Goal: Information Seeking & Learning: Learn about a topic

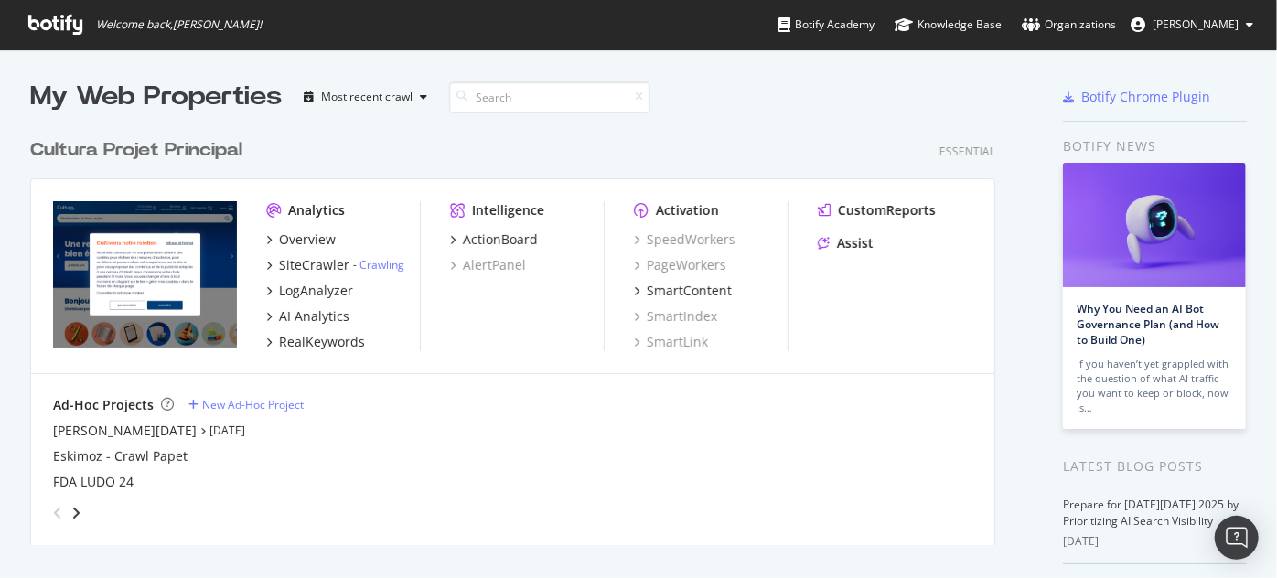
scroll to position [417, 966]
click at [331, 289] on div "LogAnalyzer" at bounding box center [316, 291] width 74 height 18
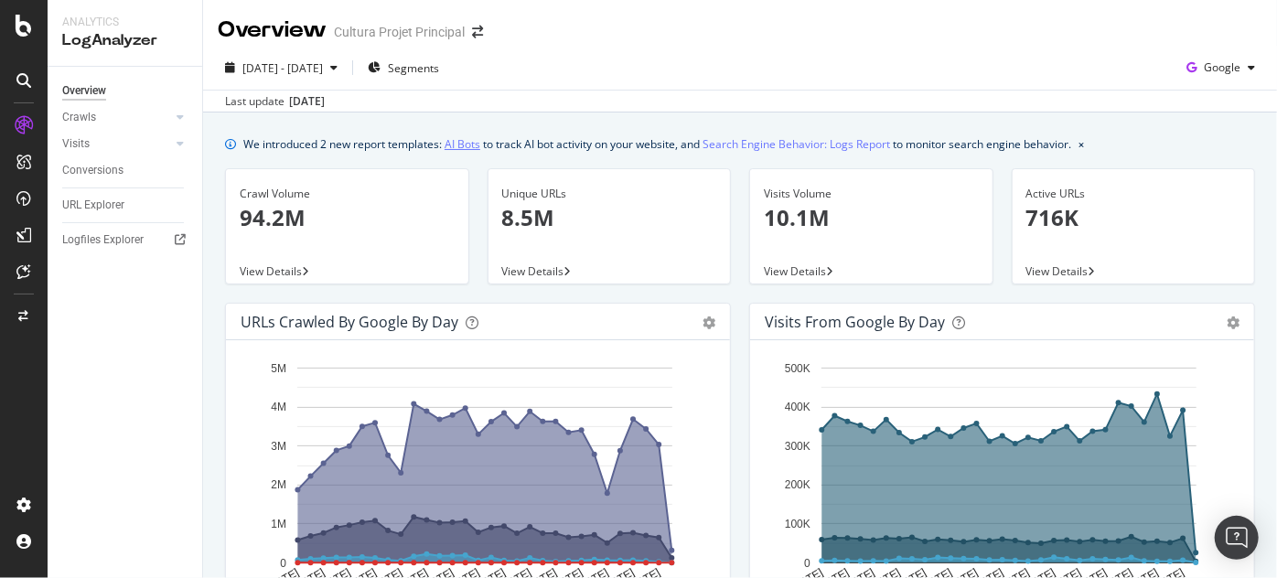
click at [470, 138] on link "AI Bots" at bounding box center [463, 143] width 36 height 19
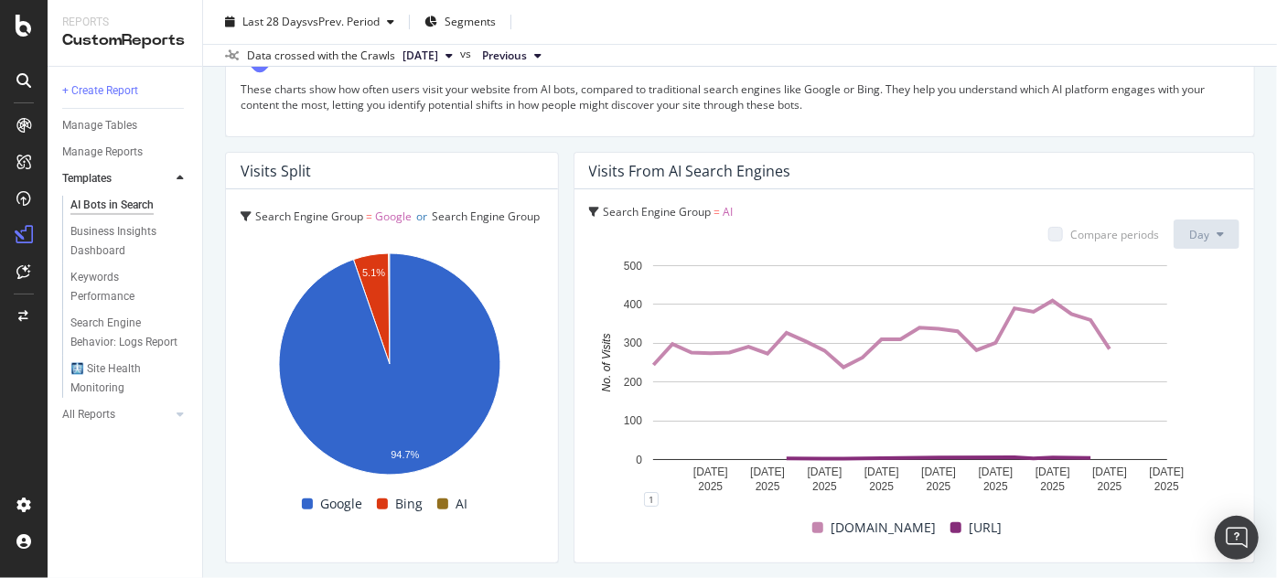
scroll to position [3301, 0]
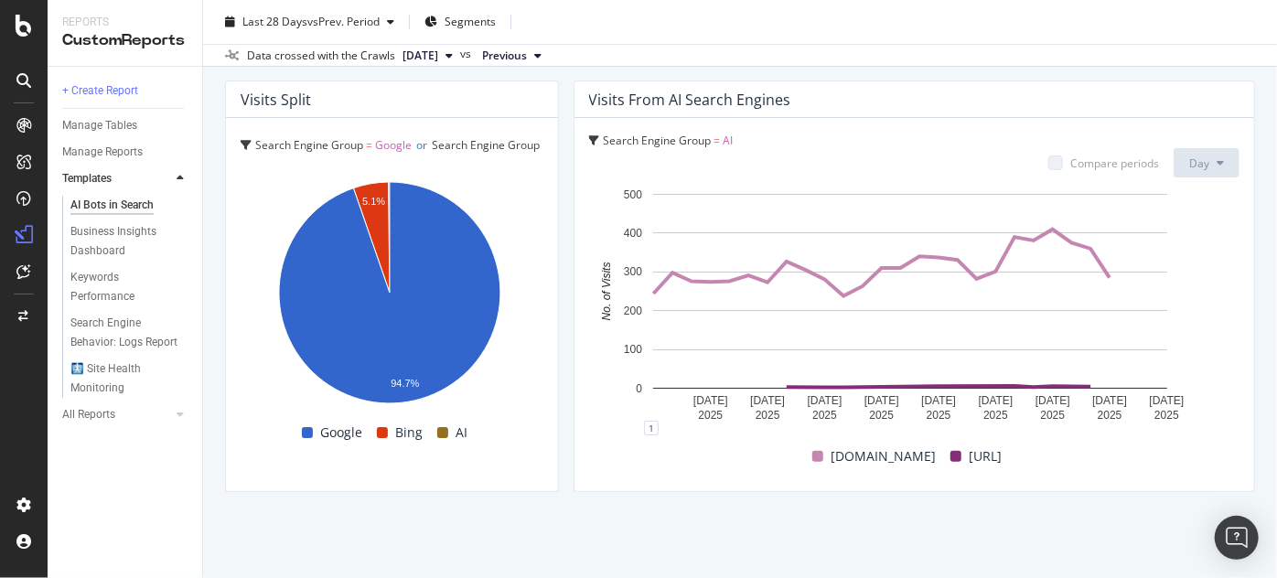
click at [392, 138] on span "Google" at bounding box center [393, 145] width 37 height 16
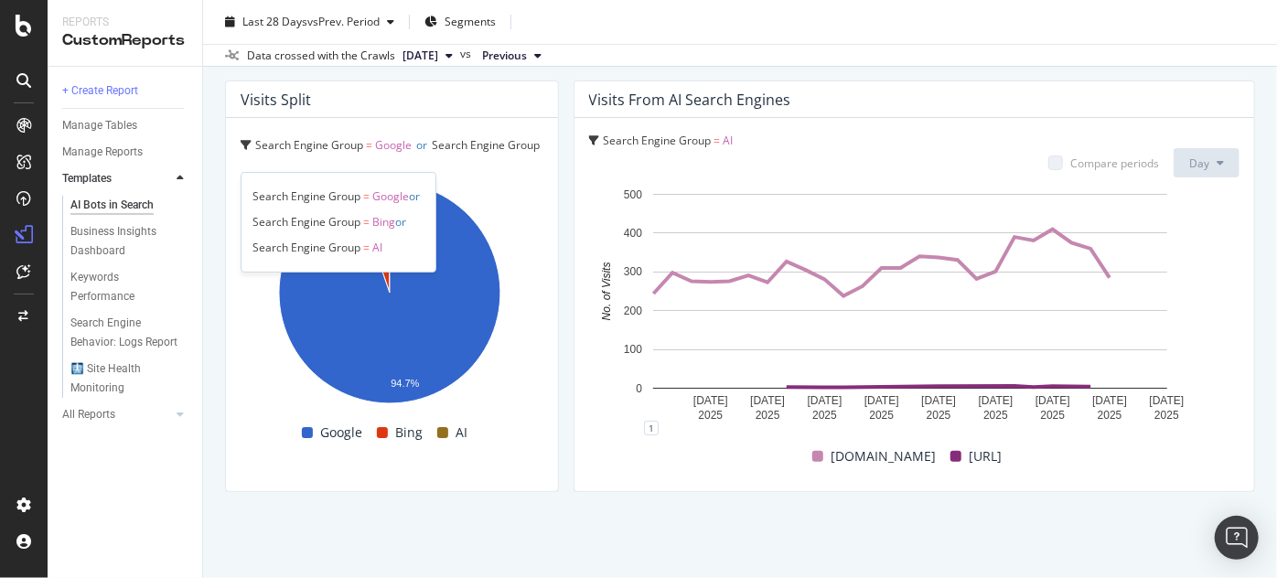
click at [376, 245] on span "AI" at bounding box center [377, 248] width 10 height 16
click at [136, 340] on div "Search Engine Behavior: Logs Report" at bounding box center [124, 333] width 108 height 38
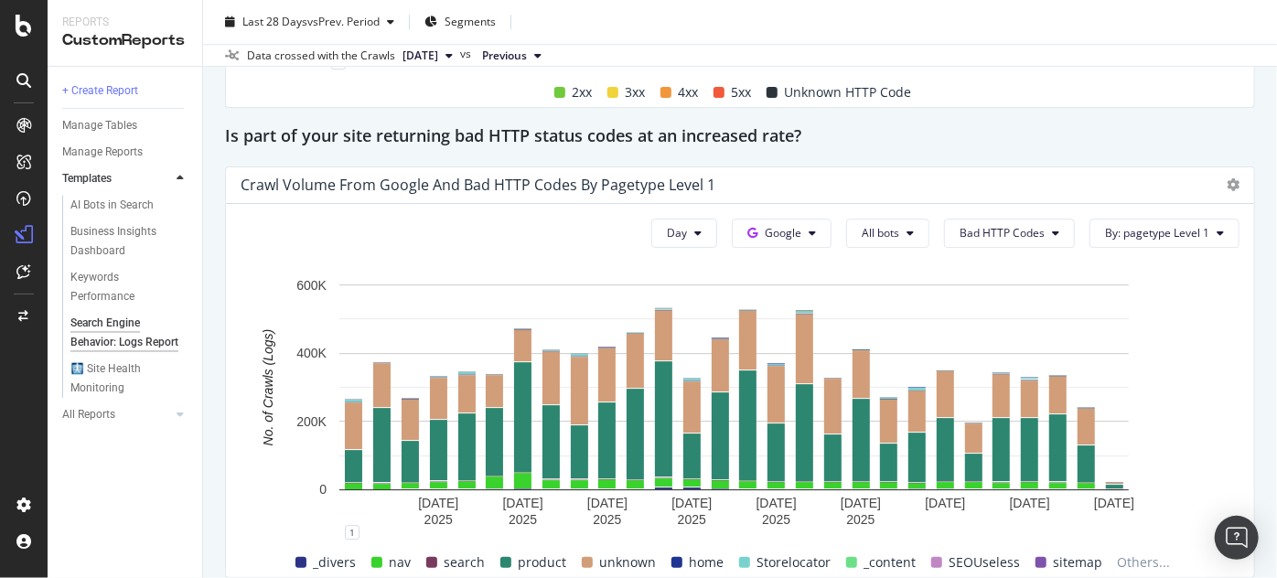
scroll to position [2741, 0]
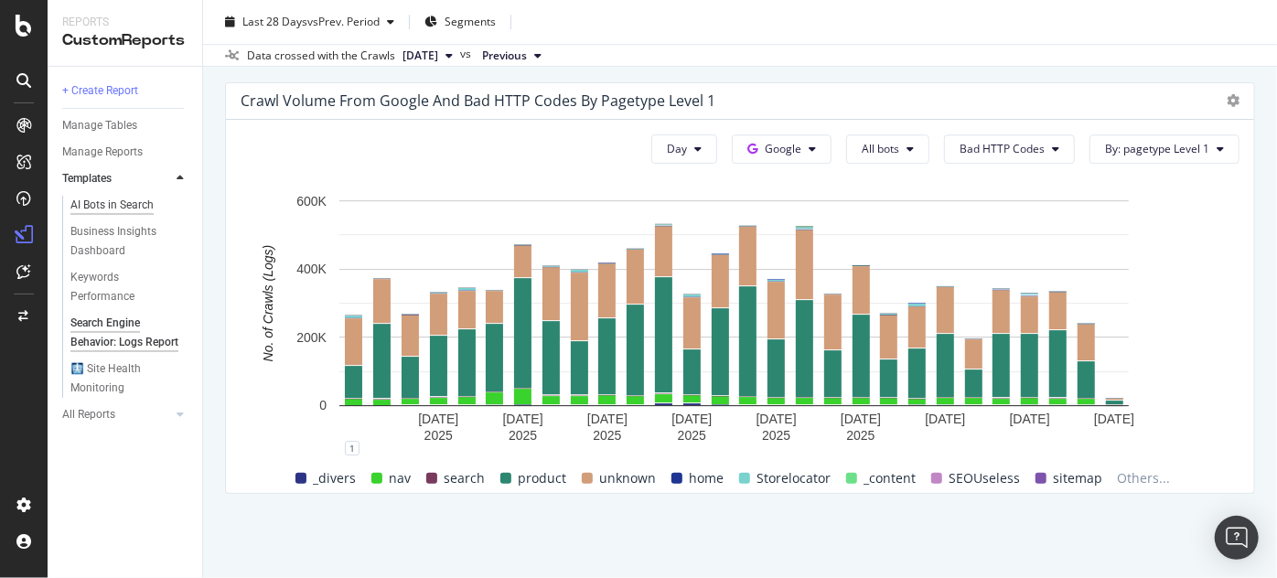
click at [110, 208] on div "AI Bots in Search" at bounding box center [111, 205] width 83 height 19
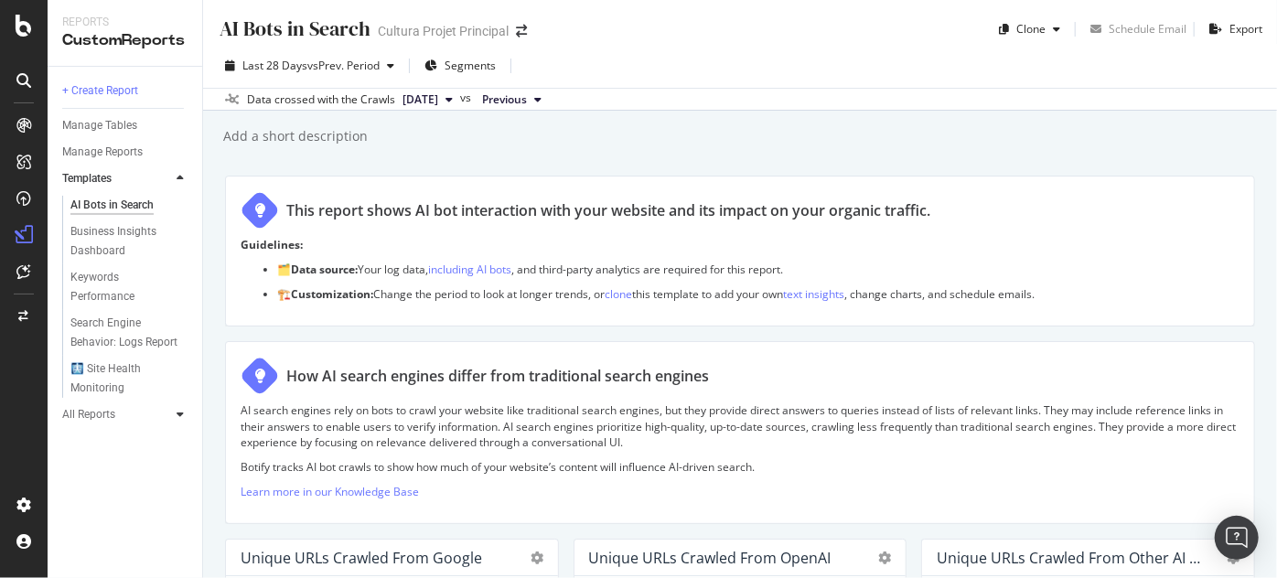
click at [171, 413] on div at bounding box center [180, 414] width 18 height 18
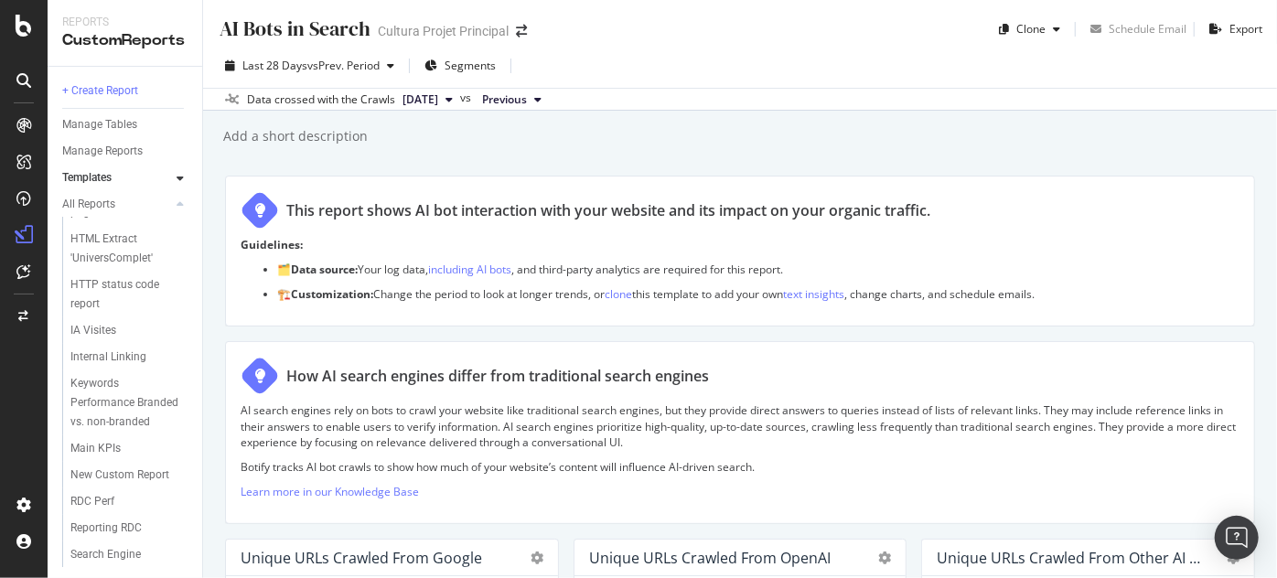
scroll to position [185, 0]
click at [87, 338] on div "IA Visites" at bounding box center [93, 327] width 46 height 19
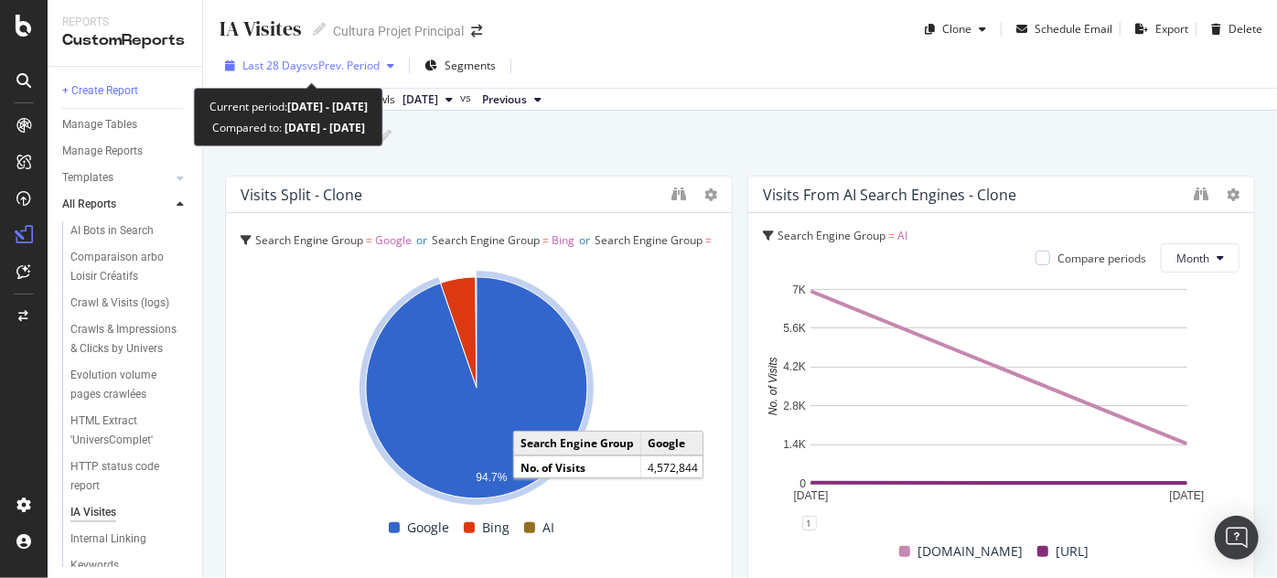
click at [294, 72] on span "Last 28 Days" at bounding box center [274, 66] width 65 height 16
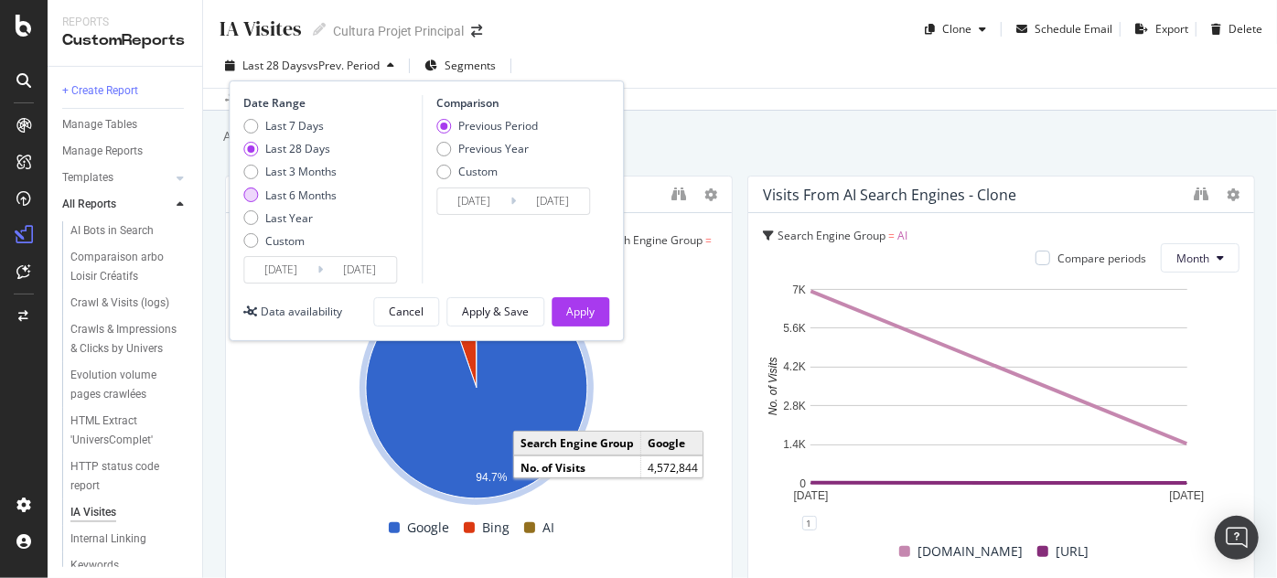
click at [302, 198] on div "Last 6 Months" at bounding box center [300, 196] width 71 height 16
type input "[DATE]"
click at [300, 220] on div "Last Year" at bounding box center [289, 218] width 48 height 16
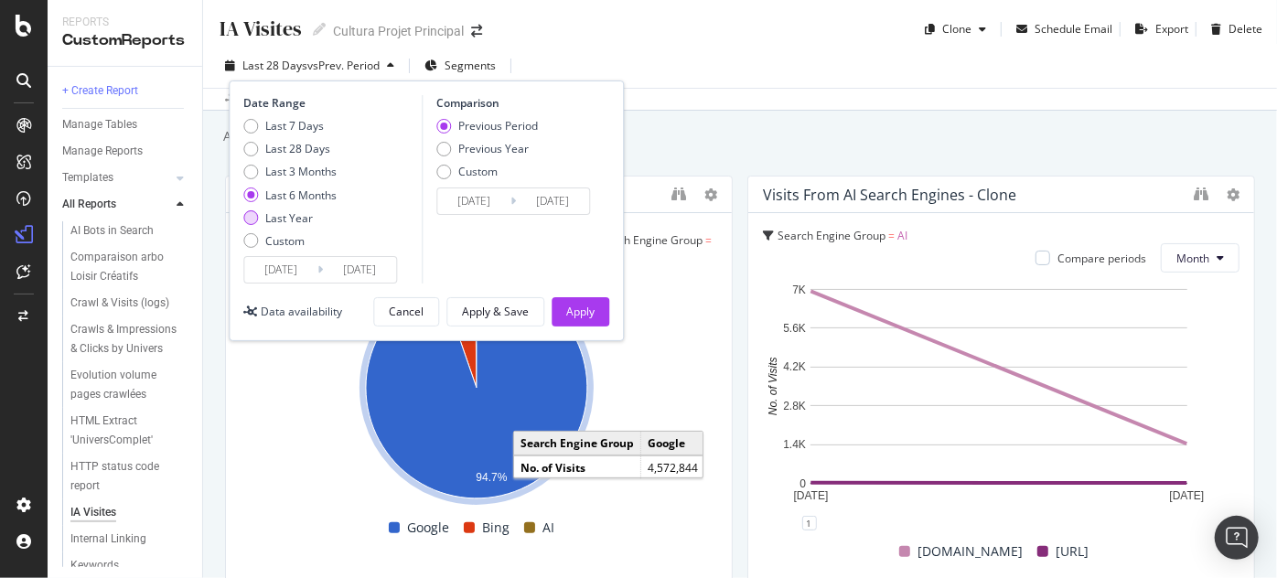
type input "[DATE]"
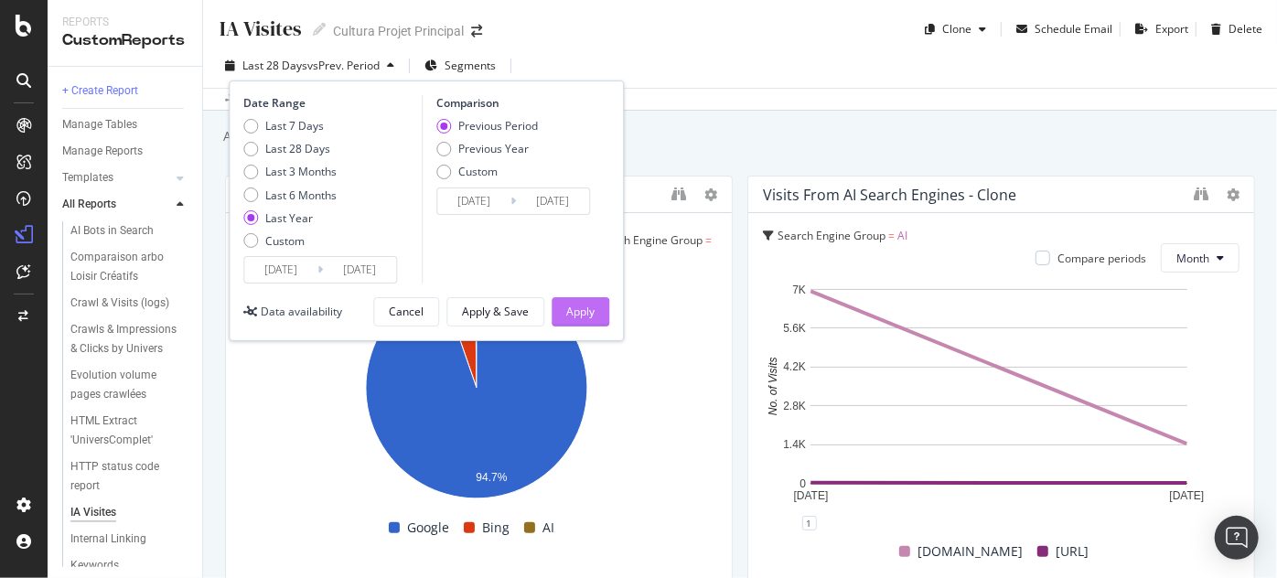
click at [581, 310] on div "Apply" at bounding box center [580, 312] width 28 height 16
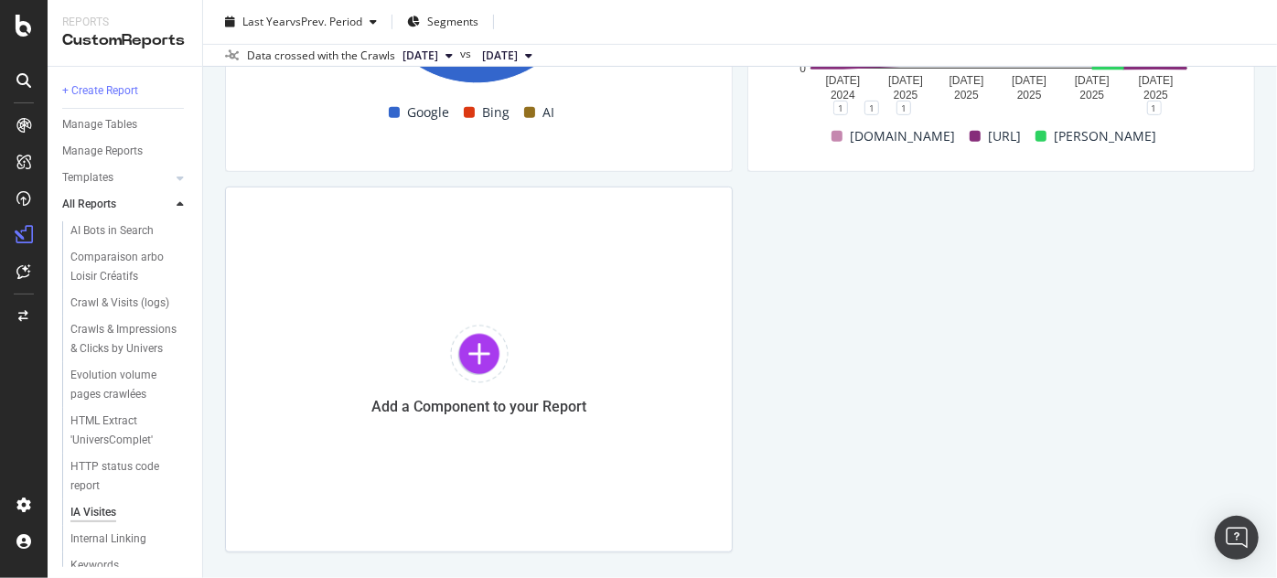
scroll to position [470, 0]
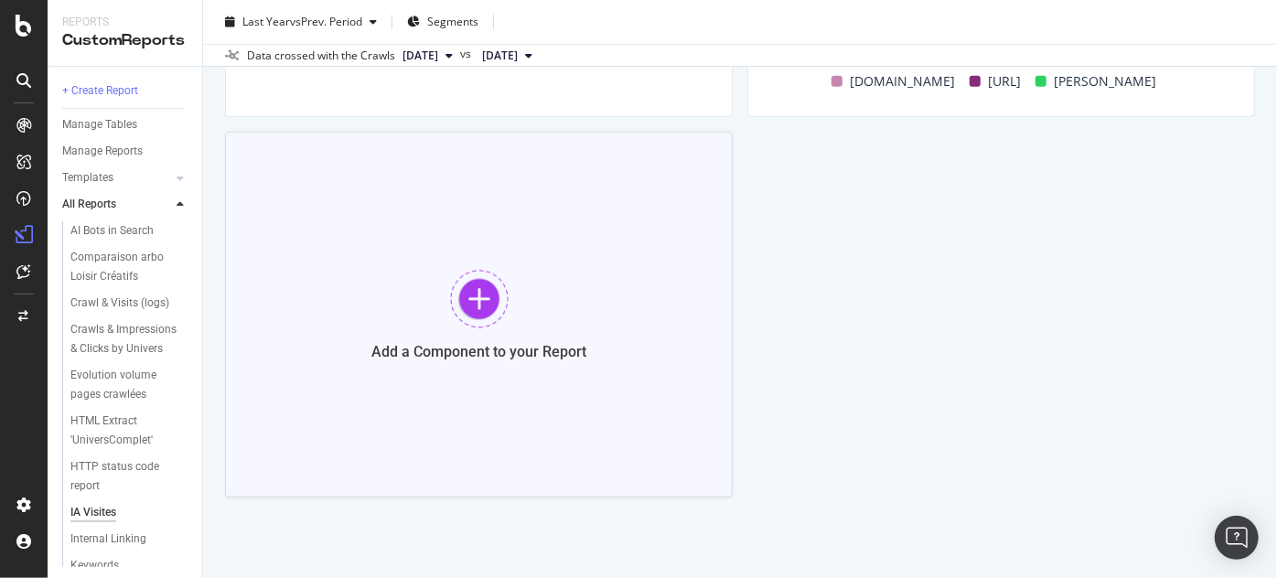
click at [456, 328] on div "Add a Component to your Report" at bounding box center [479, 315] width 508 height 366
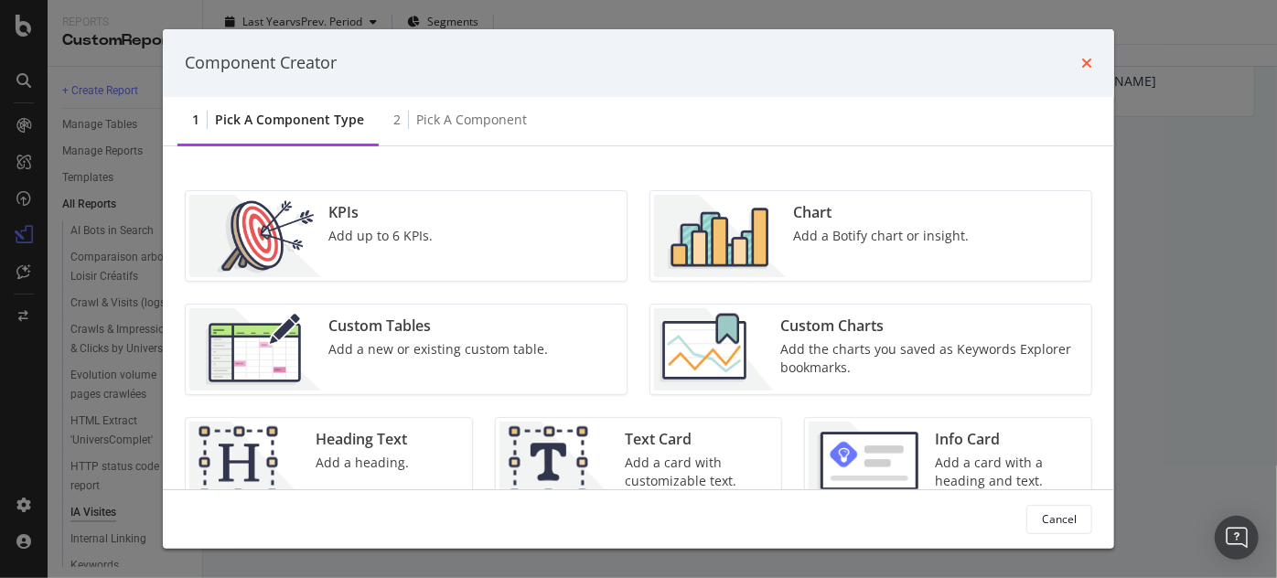
click at [1083, 68] on icon "times" at bounding box center [1086, 63] width 11 height 15
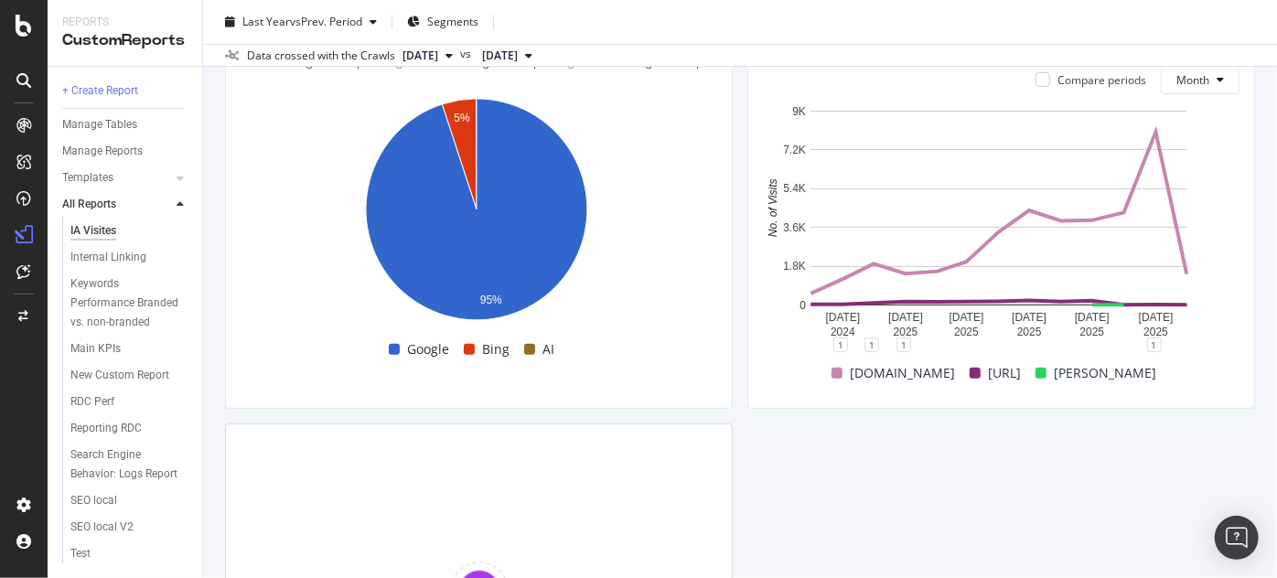
scroll to position [172, 0]
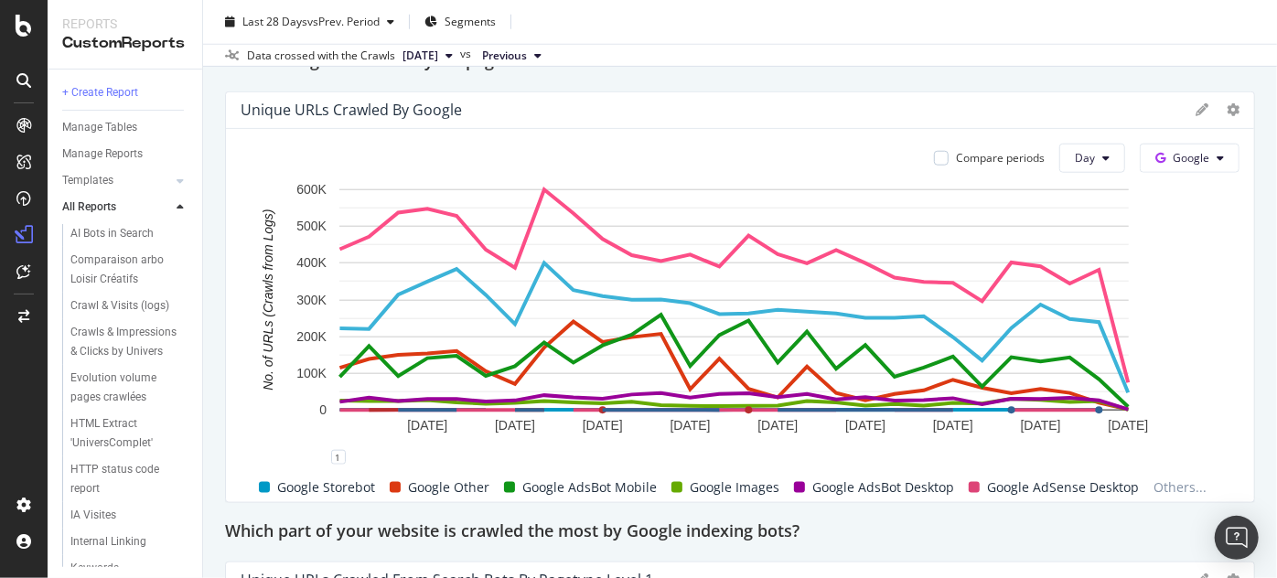
scroll to position [860, 0]
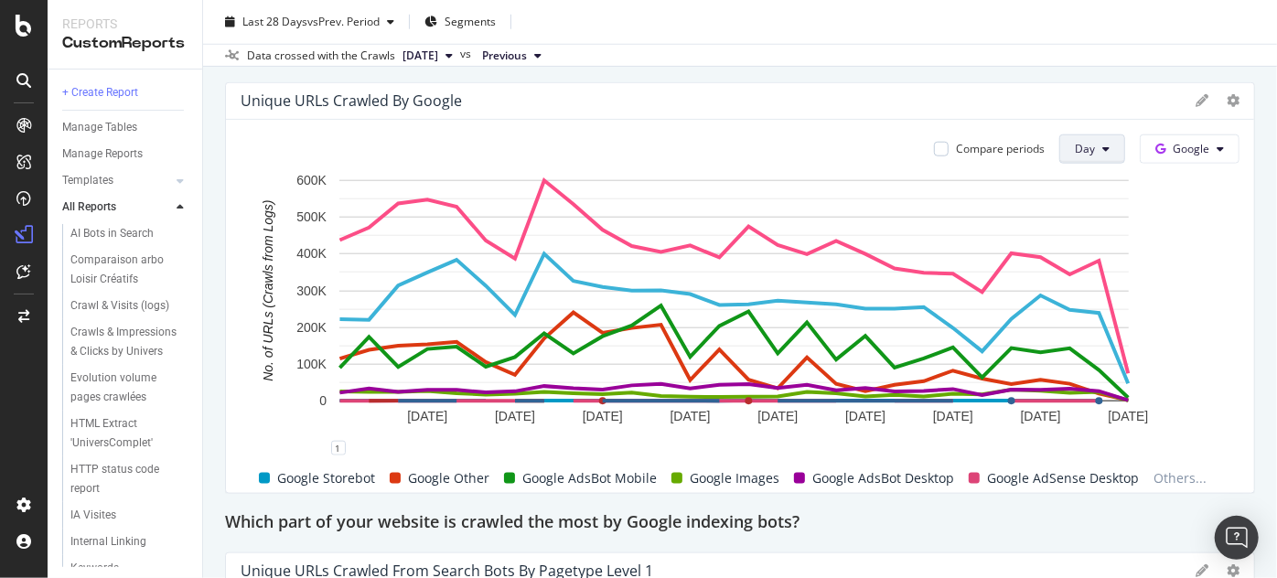
click at [1083, 153] on span "Day" at bounding box center [1085, 149] width 20 height 16
click at [1082, 252] on span "Month" at bounding box center [1082, 250] width 33 height 16
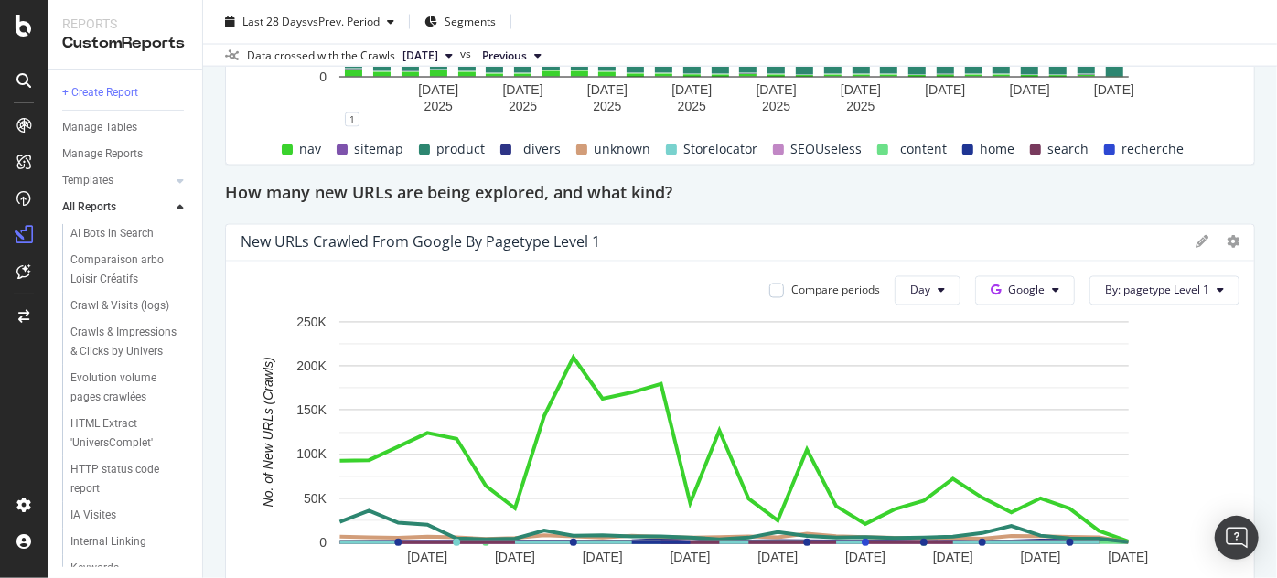
scroll to position [1669, 0]
